Goal: Task Accomplishment & Management: Use online tool/utility

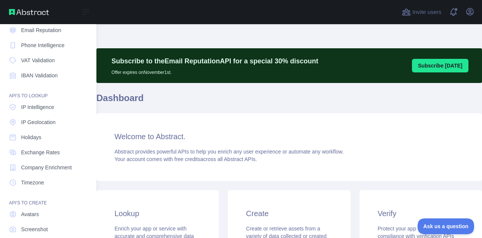
scroll to position [75, 0]
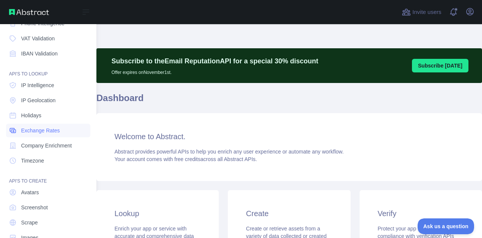
click at [60, 131] on link "Exchange Rates" at bounding box center [48, 131] width 84 height 14
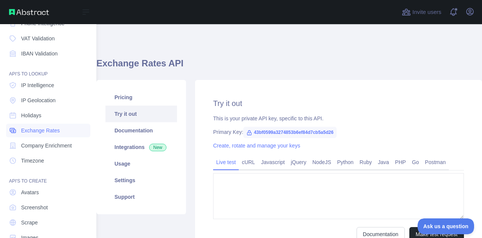
type textarea "**********"
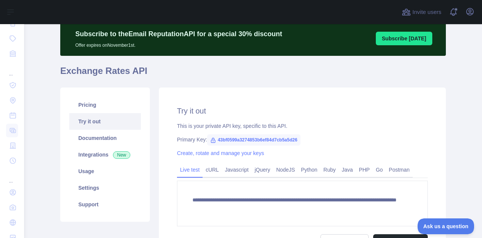
scroll to position [38, 0]
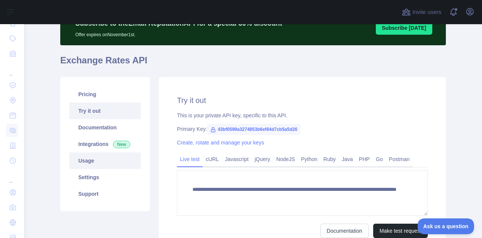
click at [85, 158] on link "Usage" at bounding box center [105, 160] width 72 height 17
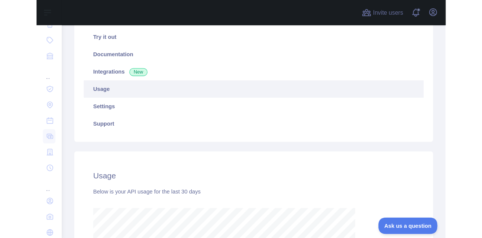
scroll to position [214, 452]
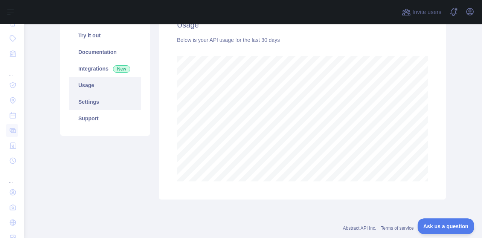
click at [95, 104] on link "Settings" at bounding box center [105, 101] width 72 height 17
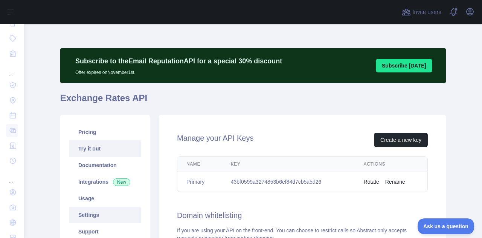
scroll to position [75, 0]
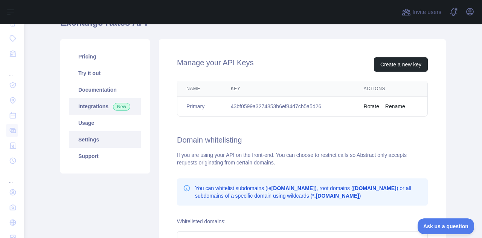
click at [85, 108] on link "Integrations New" at bounding box center [105, 106] width 72 height 17
